Goal: Task Accomplishment & Management: Complete application form

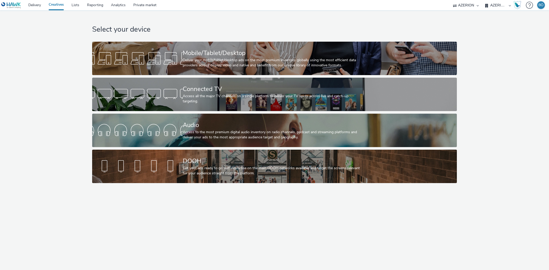
select select "ac009755-aa48-4799-8050-7a339a378eb8"
select select "79162ed7-0017-4339-93b0-3399b708648f"
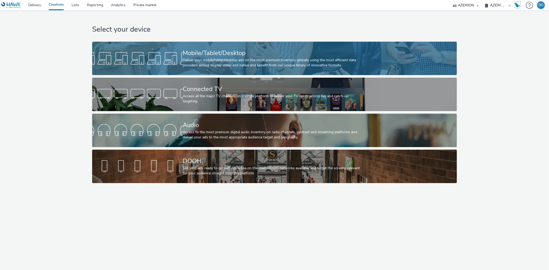
click at [213, 60] on div "Deliver your mobile/tablet/desktop ads on the most premium inventory globally u…" at bounding box center [273, 63] width 181 height 11
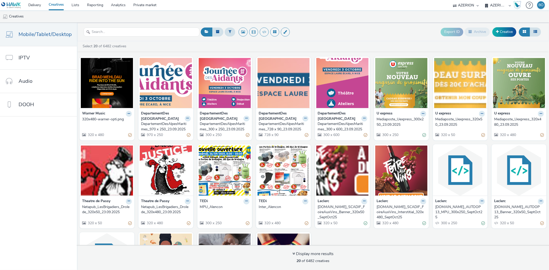
click at [29, 183] on nav "Mobile/Tablet/Desktop IPTV Audio DOOH" at bounding box center [38, 146] width 77 height 247
click at [511, 30] on link "Creative" at bounding box center [504, 31] width 24 height 9
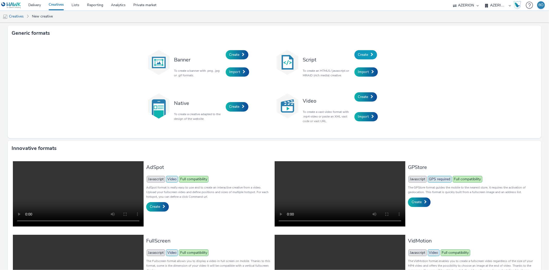
click at [371, 53] on span at bounding box center [372, 55] width 3 height 4
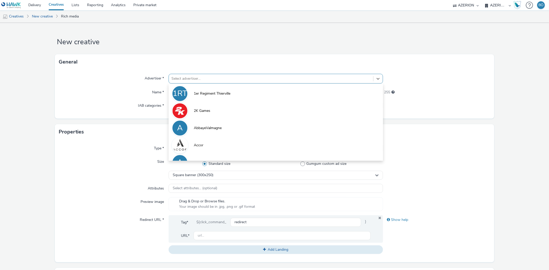
click at [219, 79] on div at bounding box center [270, 79] width 199 height 6
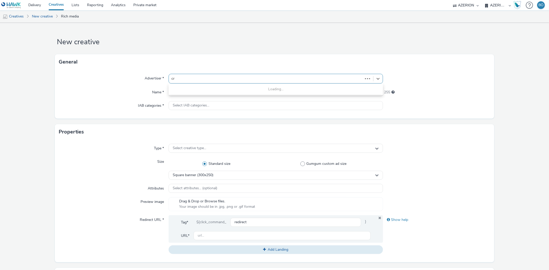
type input "c"
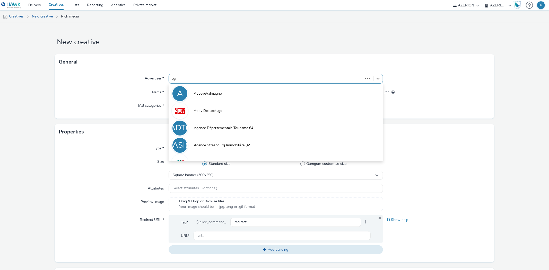
type input "agri"
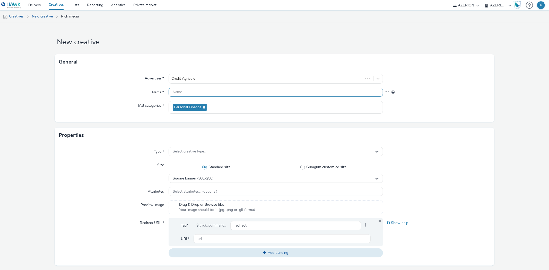
click at [191, 94] on input "text" at bounding box center [275, 92] width 214 height 9
paste input "<script> window.creative = { data: { contentMedia: { url: "https://cdn.tabmo.io…"
type input "<script> window.creative = { data: { contentMedia: { url: "https://cdn.tabmo.io…"
click at [330, 87] on div "Advertiser * Crédit Agricole Name * <script> window.creative = { data: { conten…" at bounding box center [274, 96] width 439 height 52
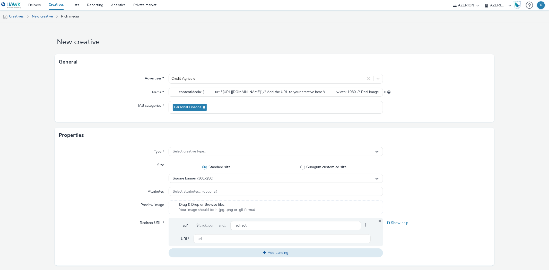
scroll to position [0, 0]
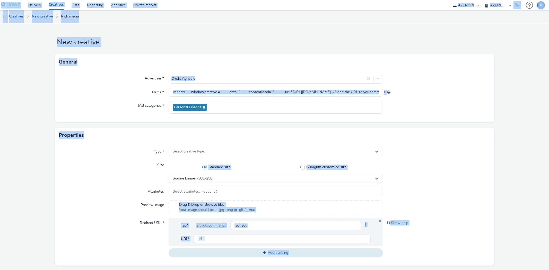
click at [412, 94] on div "0" at bounding box center [436, 91] width 107 height 7
click at [359, 93] on input "<script> window.creative = { data: { contentMedia: { url: "https://cdn.tabmo.io…" at bounding box center [275, 92] width 214 height 9
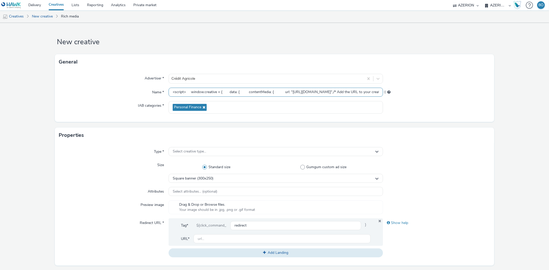
click at [359, 93] on input "<script> window.creative = { data: { contentMedia: { url: "https://cdn.tabmo.io…" at bounding box center [275, 92] width 214 height 9
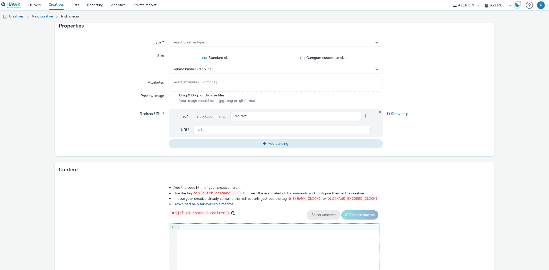
click at [186, 224] on div at bounding box center [278, 227] width 202 height 7
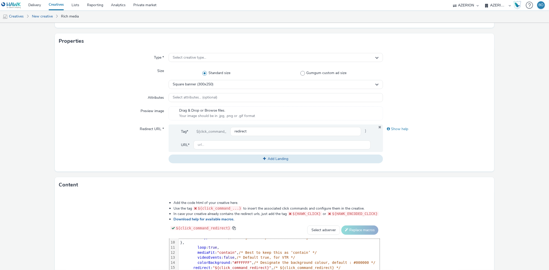
scroll to position [116, 0]
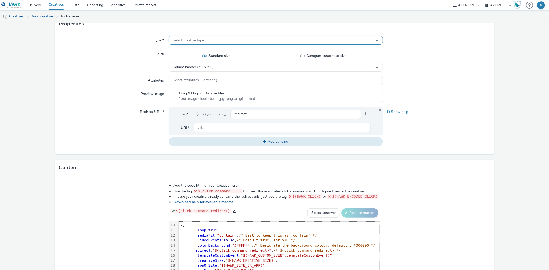
click at [208, 39] on div "Select creative type..." at bounding box center [275, 40] width 214 height 9
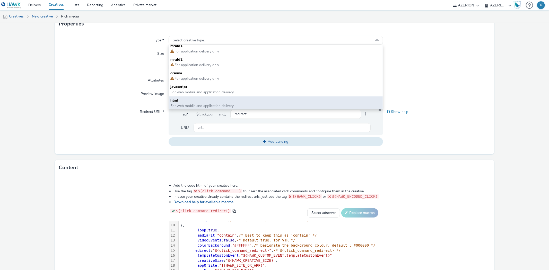
scroll to position [4, 0]
click at [207, 103] on span "For web mobile and application delivery" at bounding box center [201, 105] width 63 height 5
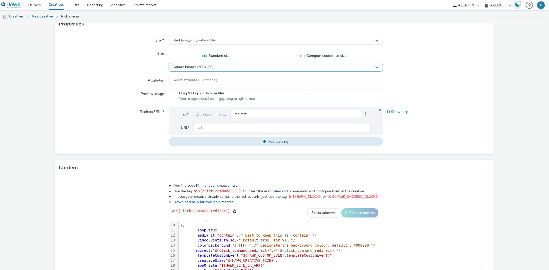
click at [227, 66] on div "Square banner (300x250)" at bounding box center [275, 67] width 214 height 9
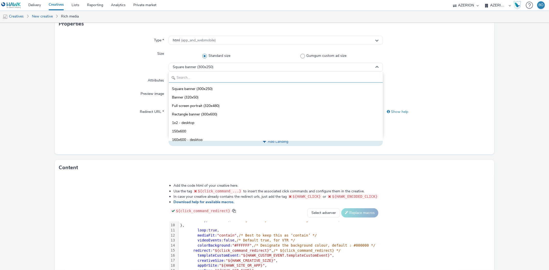
click at [210, 76] on input "text" at bounding box center [275, 78] width 213 height 9
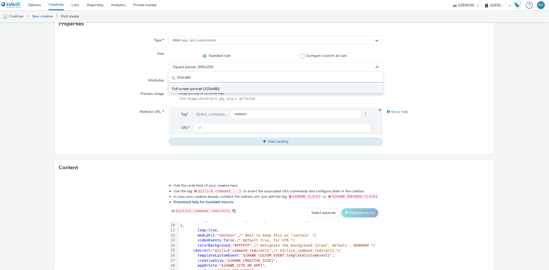
type input "320x480"
click at [209, 87] on span "Full screen portrait (320x480)" at bounding box center [196, 88] width 48 height 5
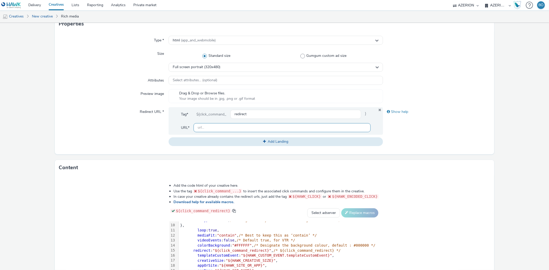
click at [210, 127] on input "text" at bounding box center [281, 127] width 177 height 9
click at [211, 131] on input "text" at bounding box center [281, 127] width 177 height 9
click at [377, 107] on div "Tag* ${click_command_ redirect } URL*" at bounding box center [275, 121] width 214 height 28
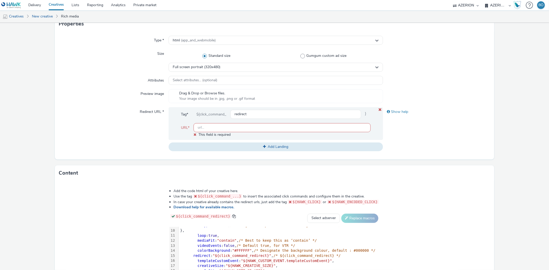
click at [378, 109] on icon at bounding box center [380, 109] width 4 height 3
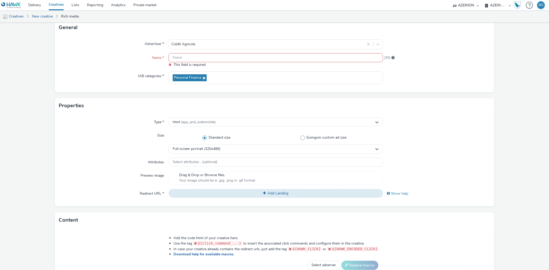
scroll to position [30, 0]
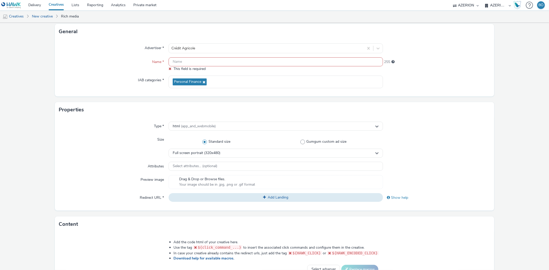
click at [185, 60] on input "text" at bounding box center [275, 61] width 214 height 9
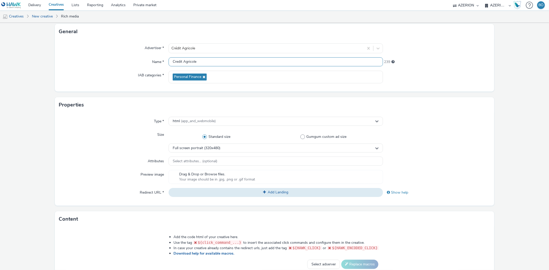
drag, startPoint x: 210, startPoint y: 59, endPoint x: 90, endPoint y: 60, distance: 120.1
click at [95, 60] on div "Name * Credit Agricole 239" at bounding box center [274, 61] width 431 height 9
paste input "Agricole_BtoB_CharentePerigord"
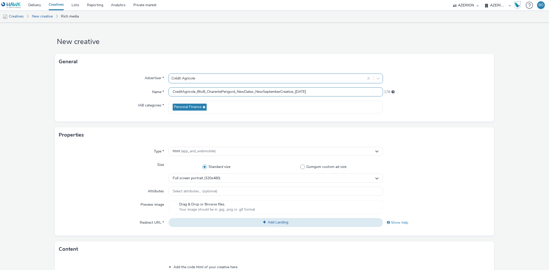
scroll to position [0, 0]
click at [293, 90] on input "CreditAgricole_BtoB_CharentePerigord_NewDates_NewSeptemberCreative_24.09.2025" at bounding box center [275, 92] width 214 height 9
type input "CreditAgricole_BtoB_CharentePerigord_NewDates_NewSeptemberCreative_Interstitial…"
click at [536, 152] on form "New creative General Advertiser * Crédit Agricole Name * CreditAgricole_BtoB_Ch…" at bounding box center [274, 219] width 549 height 393
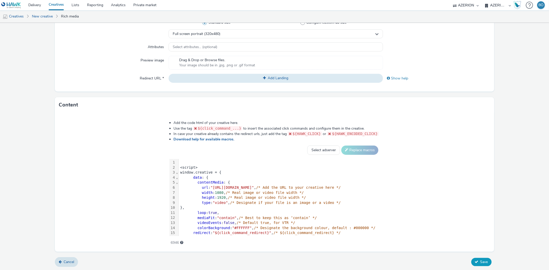
scroll to position [145, 0]
click at [482, 263] on span "Save" at bounding box center [484, 261] width 8 height 5
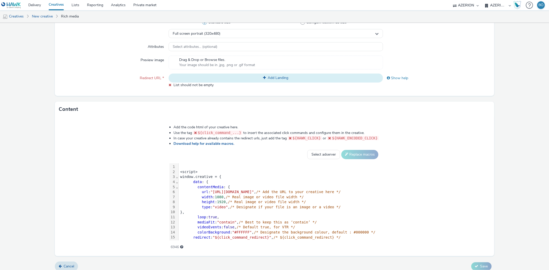
click at [248, 76] on button "Add Landing" at bounding box center [275, 78] width 214 height 9
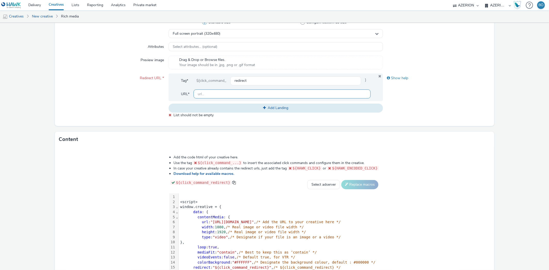
click at [234, 94] on input "text" at bounding box center [281, 94] width 177 height 9
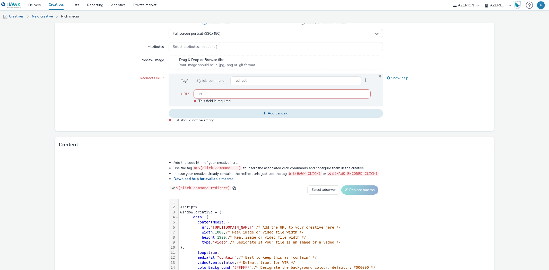
click at [220, 96] on input "text" at bounding box center [281, 94] width 177 height 9
paste input "https://www.credit-agricole.fr/ca-charente-perigord/entreprise/gestion-flux/kol…"
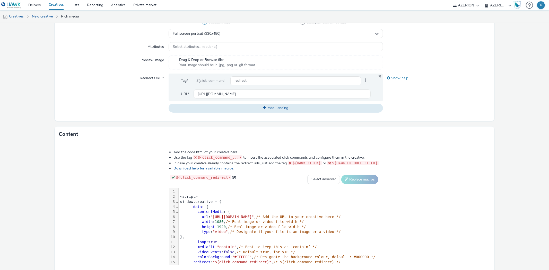
click at [511, 109] on form "New creative General Advertiser * Crédit Agricole Name * CreditAgricole_BtoB_Ch…" at bounding box center [274, 89] width 549 height 422
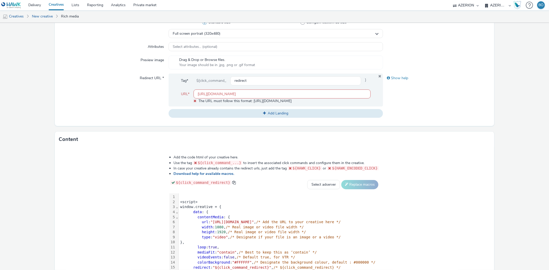
scroll to position [0, 0]
click at [204, 93] on input "https://www.credit-agricole.fr/ca-charente-perigord/entreprise/gestion-flux/kol…" at bounding box center [281, 94] width 177 height 9
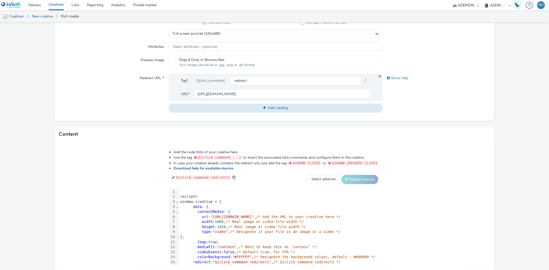
click at [542, 111] on form "New creative General Advertiser * Crédit Agricole Name * CreditAgricole_BtoB_Ch…" at bounding box center [274, 89] width 549 height 422
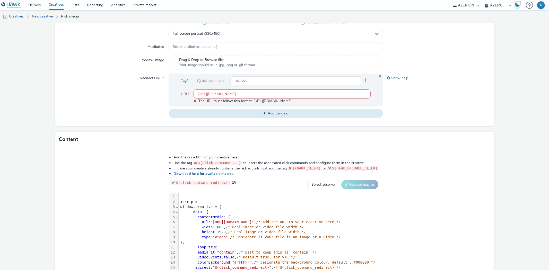
click at [235, 93] on input "http://www.credit-agricole.fr/ca-charente-perigord/entreprise/gestion-flux/kole…" at bounding box center [281, 94] width 177 height 9
drag, startPoint x: 243, startPoint y: 94, endPoint x: 494, endPoint y: 91, distance: 251.8
click at [494, 91] on form "New creative General Advertiser * Crédit Agricole Name * CreditAgricole_BtoB_Ch…" at bounding box center [274, 91] width 549 height 427
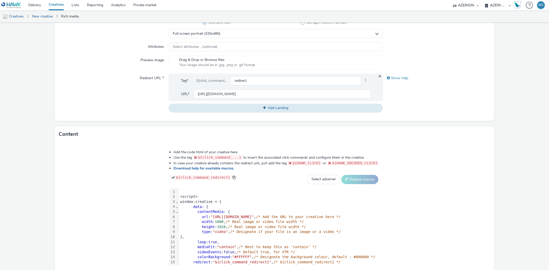
click at [454, 99] on div "Show help" at bounding box center [436, 93] width 107 height 39
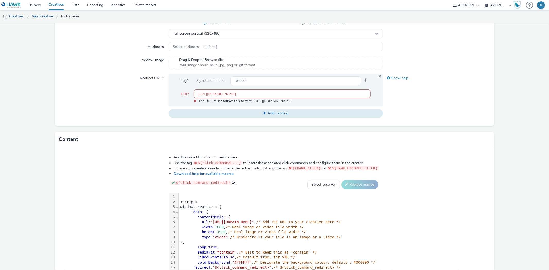
click at [204, 93] on input "http://www.credit-agricole.fr" at bounding box center [281, 94] width 177 height 9
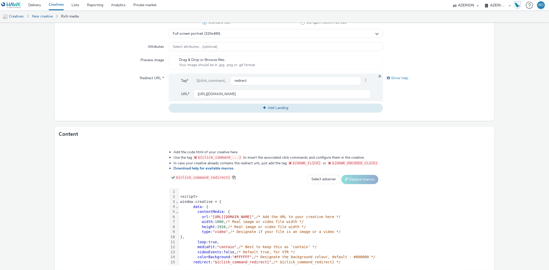
click at [502, 102] on form "New creative General Advertiser * Crédit Agricole Name * CreditAgricole_BtoB_Ch…" at bounding box center [274, 89] width 549 height 422
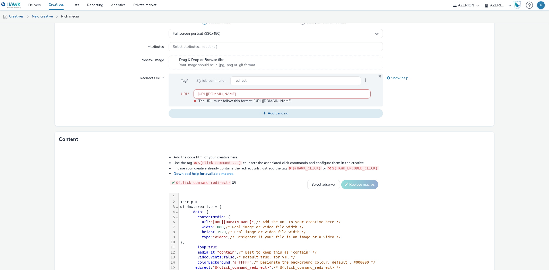
click at [248, 95] on input "https://www.credit-agricole.fr" at bounding box center [281, 94] width 177 height 9
paste input "[URL][DOMAIN_NAME]"
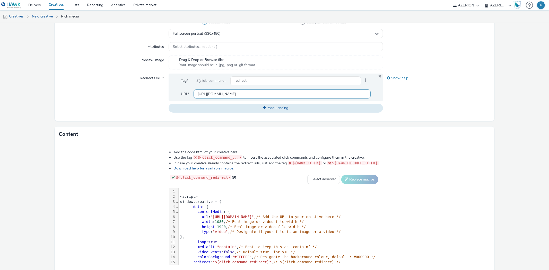
type input "[URL][DOMAIN_NAME]"
click at [531, 99] on form "New creative General Advertiser * Crédit Agricole Name * CreditAgricole_BtoB_Ch…" at bounding box center [274, 89] width 549 height 422
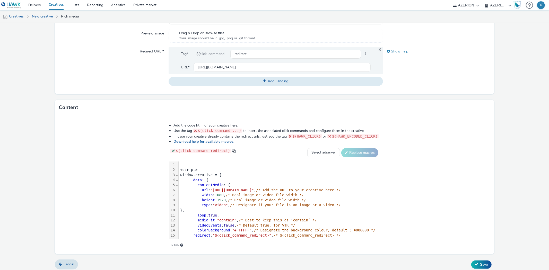
scroll to position [174, 0]
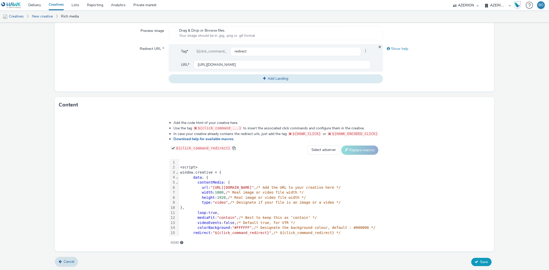
click at [484, 259] on button "Save" at bounding box center [481, 262] width 20 height 8
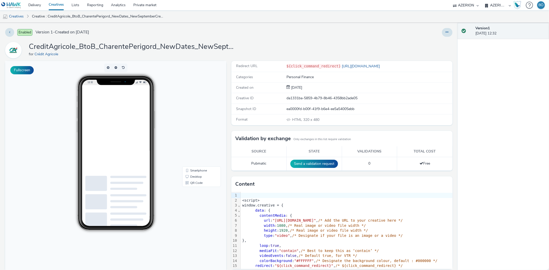
click at [136, 41] on div "Enabled Version 1 - Created on 24 September 2025 CreditAgricole_BtoB_CharentePe…" at bounding box center [228, 146] width 457 height 247
click at [445, 33] on icon at bounding box center [446, 32] width 3 height 4
click at [429, 44] on link "Edit" at bounding box center [433, 43] width 39 height 10
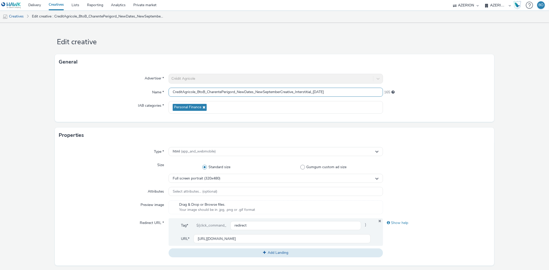
click at [223, 93] on input "CreditAgricole_BtoB_CharentePerigord_NewDates_NewSeptemberCreative_Interstitial…" at bounding box center [275, 92] width 214 height 9
click at [20, 18] on link "Creatives" at bounding box center [13, 16] width 26 height 12
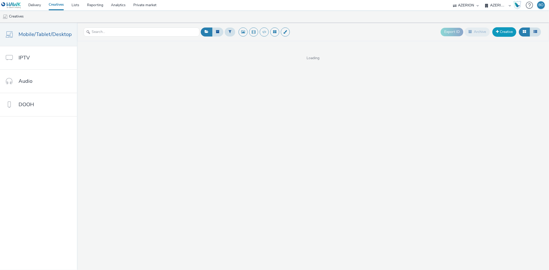
click at [508, 29] on link "Creative" at bounding box center [504, 31] width 24 height 9
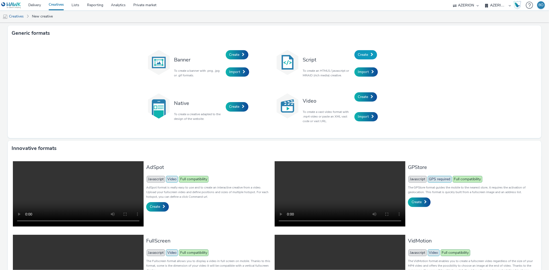
click at [356, 57] on link "Create" at bounding box center [365, 54] width 23 height 9
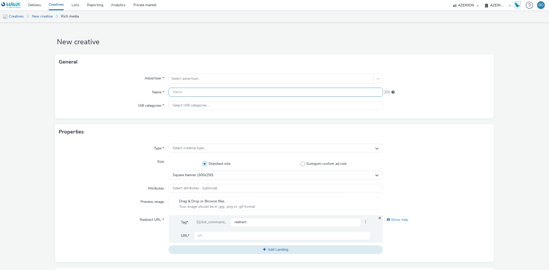
click at [207, 88] on input "text" at bounding box center [275, 92] width 214 height 9
paste input "CreditAgricole_BtoB_CharentePerigord_NewDates_NewSeptemberCreative_Interstitial…"
drag, startPoint x: 295, startPoint y: 90, endPoint x: 311, endPoint y: 89, distance: 16.2
click at [311, 89] on input "CreditAgricole_BtoB_CharentePerigord_NewDates_NewSeptemberCreative_Interstitial…" at bounding box center [275, 92] width 214 height 9
type input "CreditAgricole_BtoB_CharentePerigord_NewDates_NewSeptemberCreative_Banner_[DATE]"
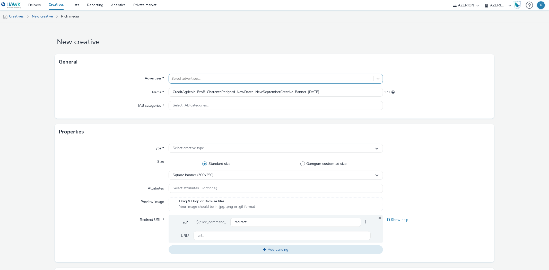
click at [265, 82] on div "Select advertiser..." at bounding box center [271, 79] width 204 height 8
type input "agri"
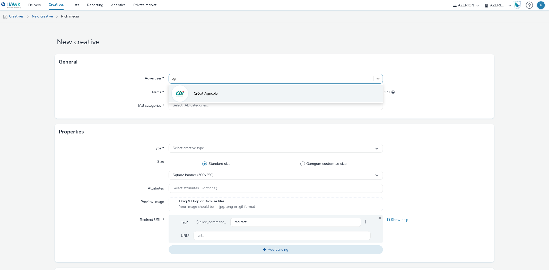
click at [259, 87] on li "Crédit Agricole" at bounding box center [275, 93] width 214 height 17
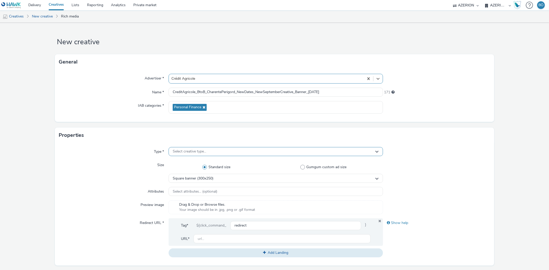
click at [201, 148] on div "Select creative type..." at bounding box center [275, 151] width 214 height 9
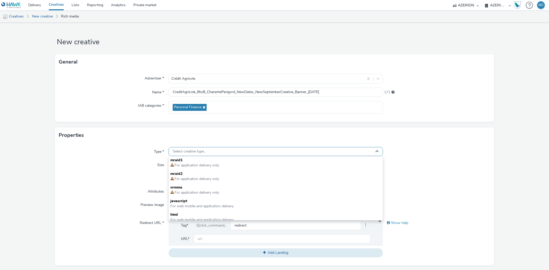
click at [207, 149] on div "Select creative type..." at bounding box center [275, 151] width 214 height 9
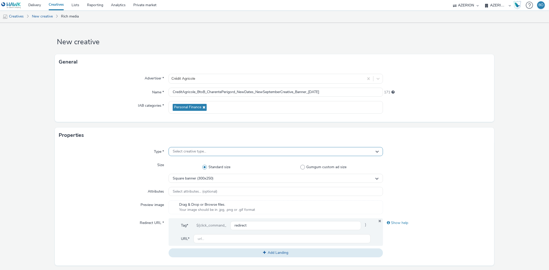
click at [206, 150] on div "Select creative type..." at bounding box center [275, 151] width 214 height 9
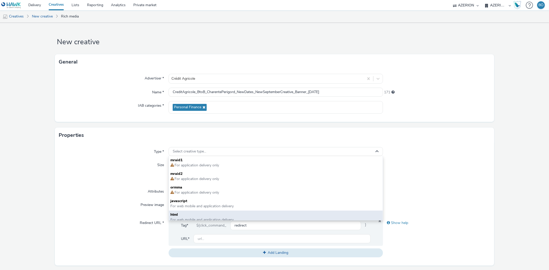
click at [215, 212] on span "html" at bounding box center [275, 214] width 210 height 5
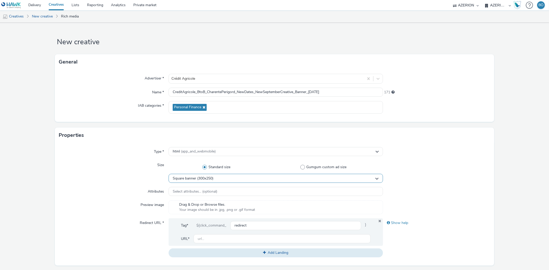
click at [226, 179] on div "Square banner (300x250)" at bounding box center [275, 178] width 214 height 9
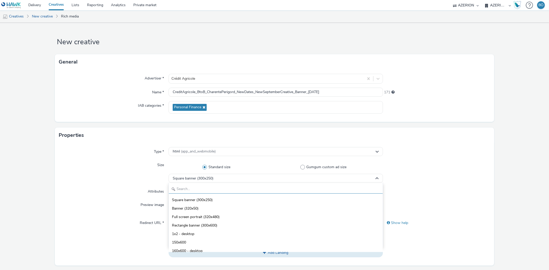
click at [206, 191] on input "text" at bounding box center [275, 189] width 213 height 9
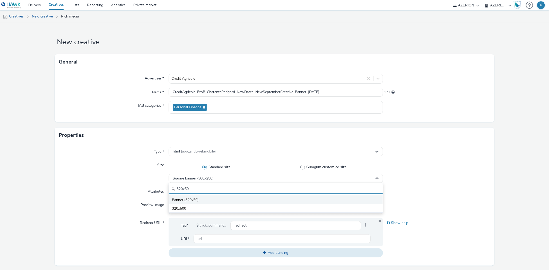
type input "320x50"
click at [202, 199] on li "Banner (320x50)" at bounding box center [275, 199] width 213 height 8
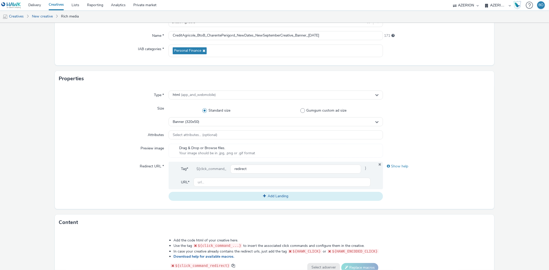
scroll to position [57, 0]
click at [210, 183] on input "text" at bounding box center [281, 181] width 177 height 9
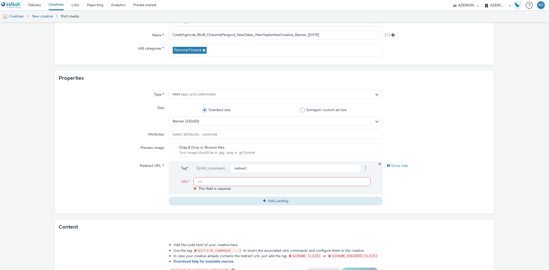
paste input "[URL][DOMAIN_NAME]"
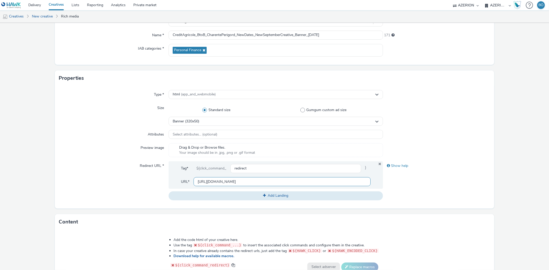
scroll to position [0, 413]
type input "[URL][DOMAIN_NAME]"
click at [100, 185] on div "Redirect URL *" at bounding box center [114, 180] width 110 height 39
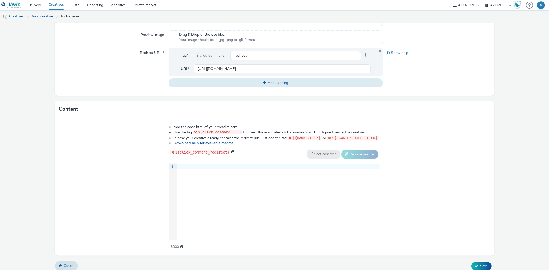
scroll to position [174, 0]
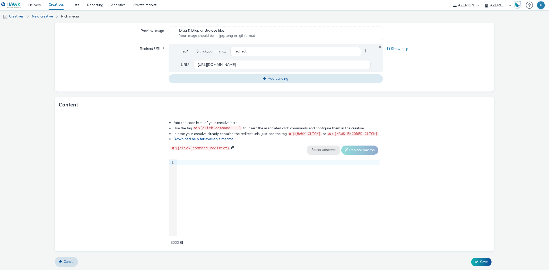
click at [223, 186] on div "9 1 ›" at bounding box center [274, 197] width 210 height 77
drag, startPoint x: 0, startPoint y: 129, endPoint x: 3, endPoint y: 127, distance: 4.1
click at [0, 129] on form "New creative General Advertiser * Crédit Agricole Name * CreditAgricole_BtoB_Ch…" at bounding box center [274, 60] width 549 height 422
click at [209, 168] on div "9 1 ›" at bounding box center [274, 197] width 210 height 77
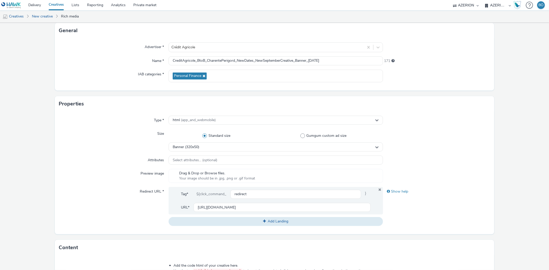
scroll to position [76, 0]
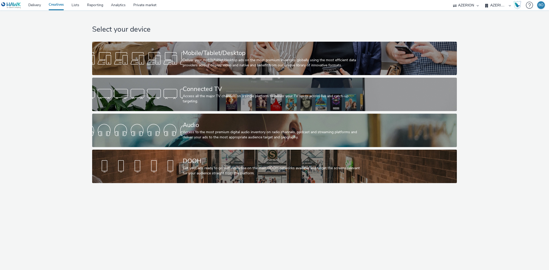
select select "ac009755-aa48-4799-8050-7a339a378eb8"
select select "79162ed7-0017-4339-93b0-3399b708648f"
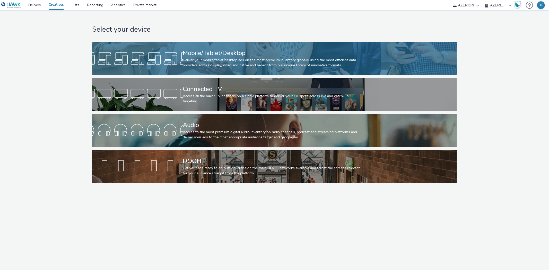
click at [218, 47] on div "Mobile/Tablet/Desktop Deliver your mobile/tablet/desktop ads on the most premiu…" at bounding box center [273, 58] width 181 height 33
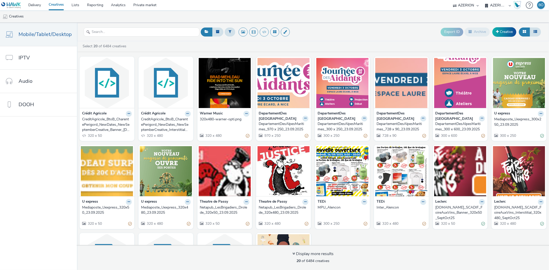
click at [126, 115] on div at bounding box center [129, 114] width 6 height 6
click at [128, 114] on icon at bounding box center [129, 113] width 2 height 3
click at [124, 121] on link "Edit" at bounding box center [112, 123] width 39 height 10
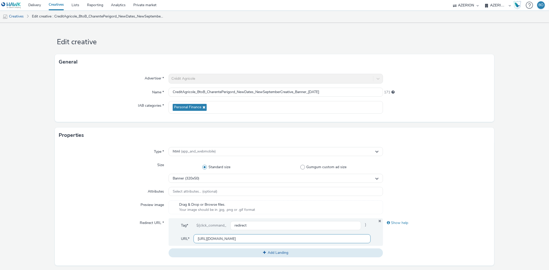
click at [273, 239] on input "[URL][DOMAIN_NAME]" at bounding box center [281, 238] width 177 height 9
paste input "[URL][DOMAIN_NAME]"
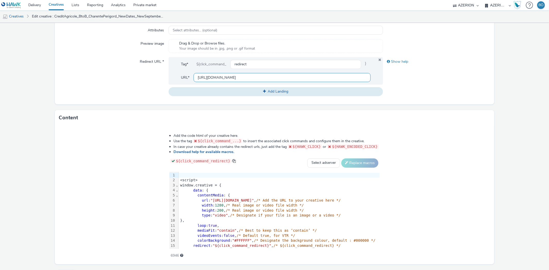
scroll to position [174, 0]
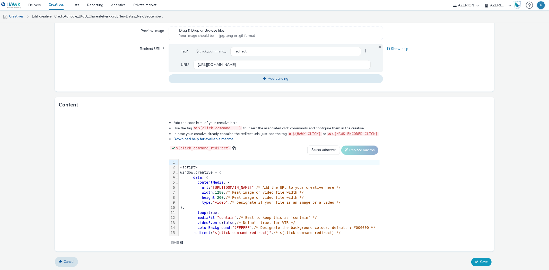
click at [481, 261] on form "Edit creative General Advertiser * Crédit Agricole Name * CreditAgricole_BtoB_C…" at bounding box center [274, 60] width 549 height 422
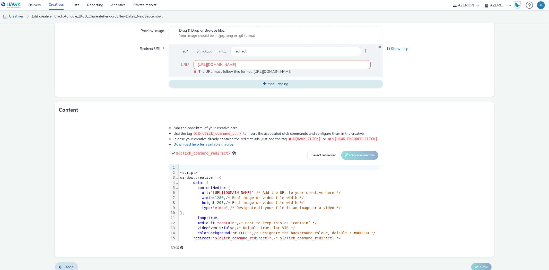
drag, startPoint x: 198, startPoint y: 65, endPoint x: 209, endPoint y: 59, distance: 11.8
click at [198, 64] on input "[URL][DOMAIN_NAME]" at bounding box center [281, 64] width 177 height 9
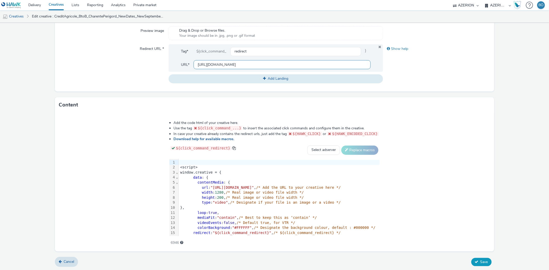
type input "[URL][DOMAIN_NAME]"
click at [473, 258] on button "Save" at bounding box center [481, 262] width 20 height 8
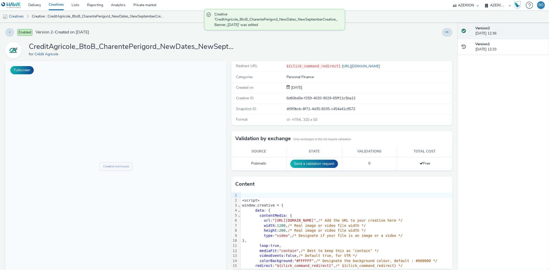
click at [174, 46] on h1 "CreditAgricole_BtoB_CharentePerigord_NewDates_NewSeptemberCreative_Banner_[DATE]" at bounding box center [132, 47] width 206 height 10
